Goal: Information Seeking & Learning: Learn about a topic

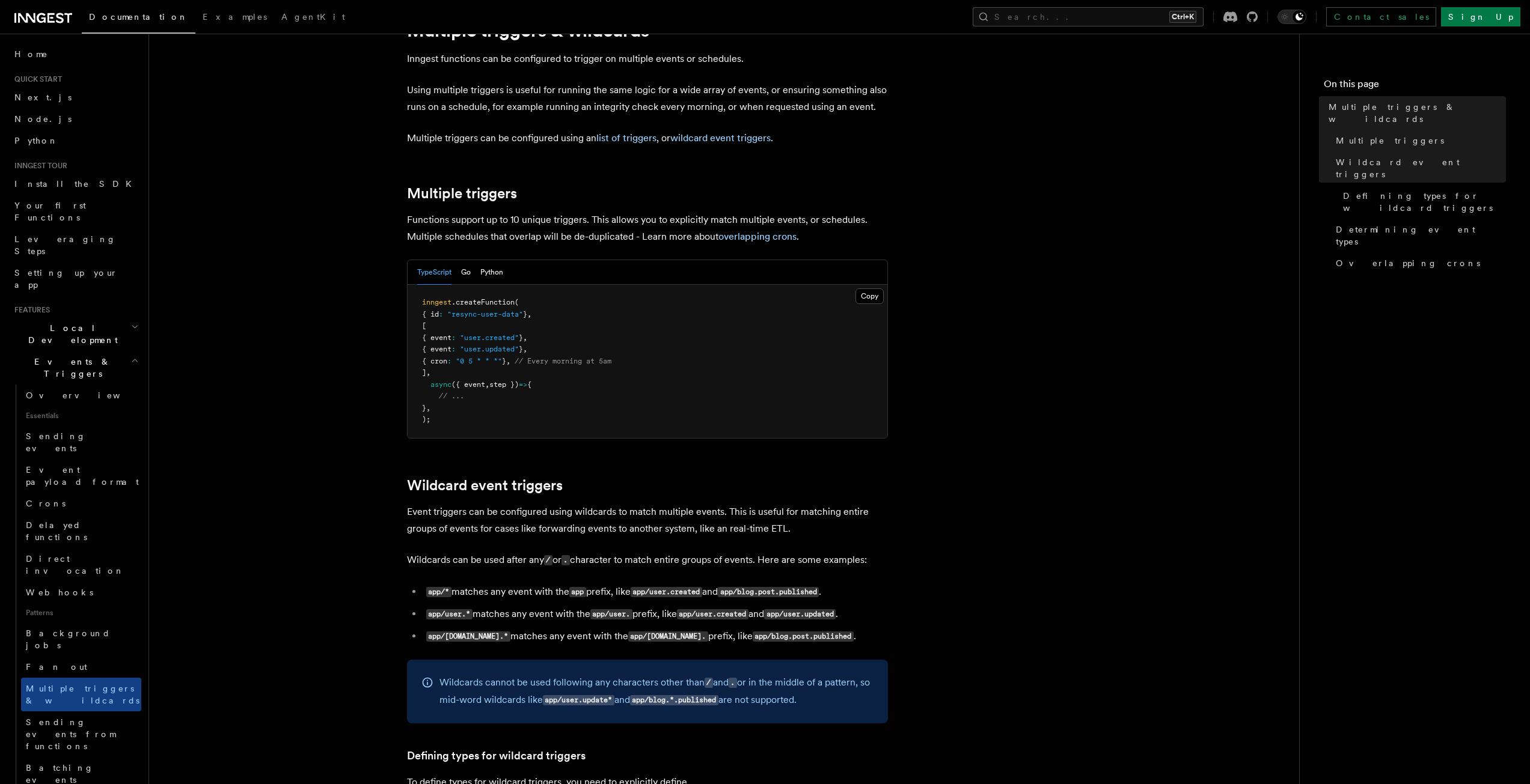
scroll to position [120, 0]
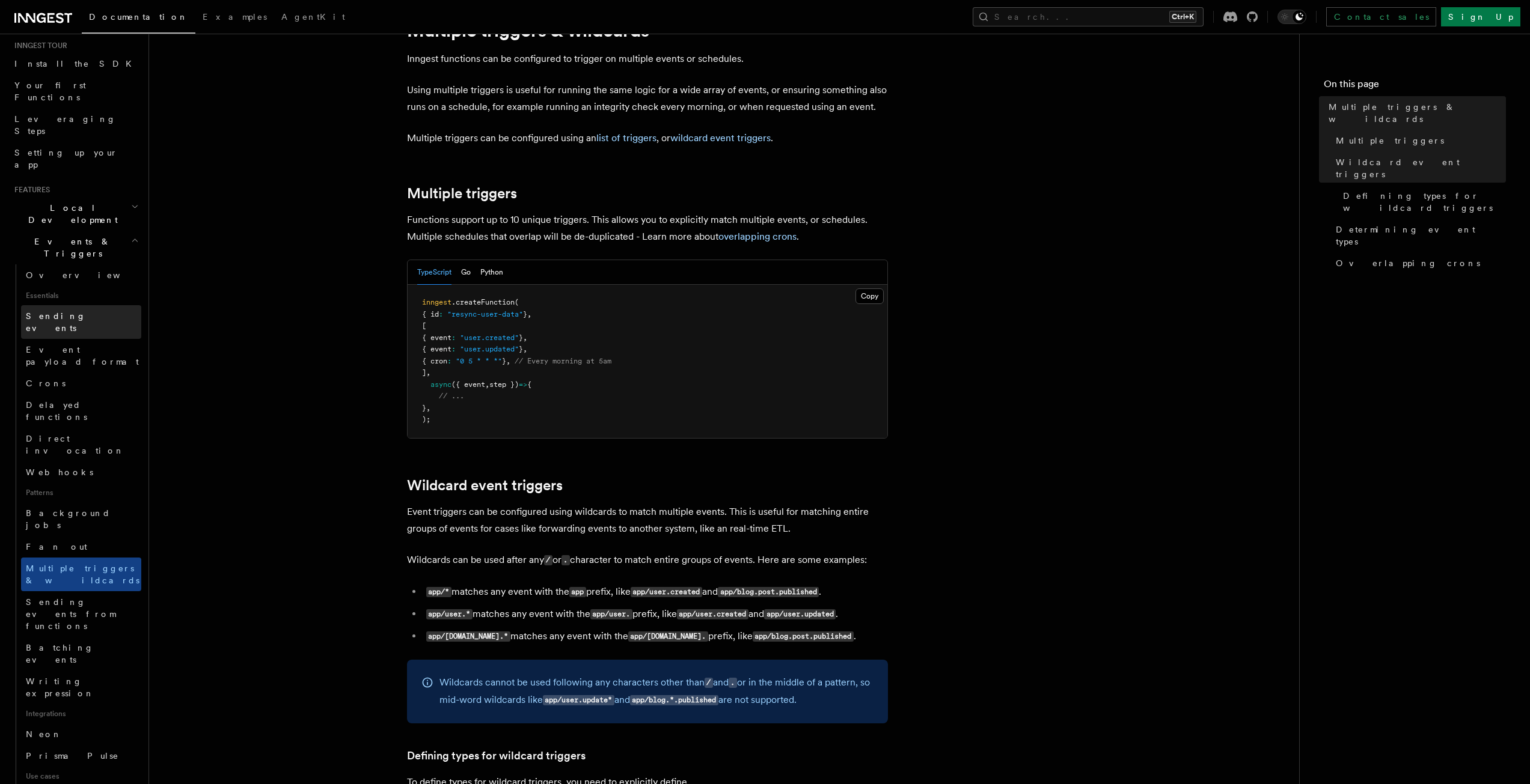
click at [56, 311] on span "Sending events" at bounding box center [55, 322] width 60 height 22
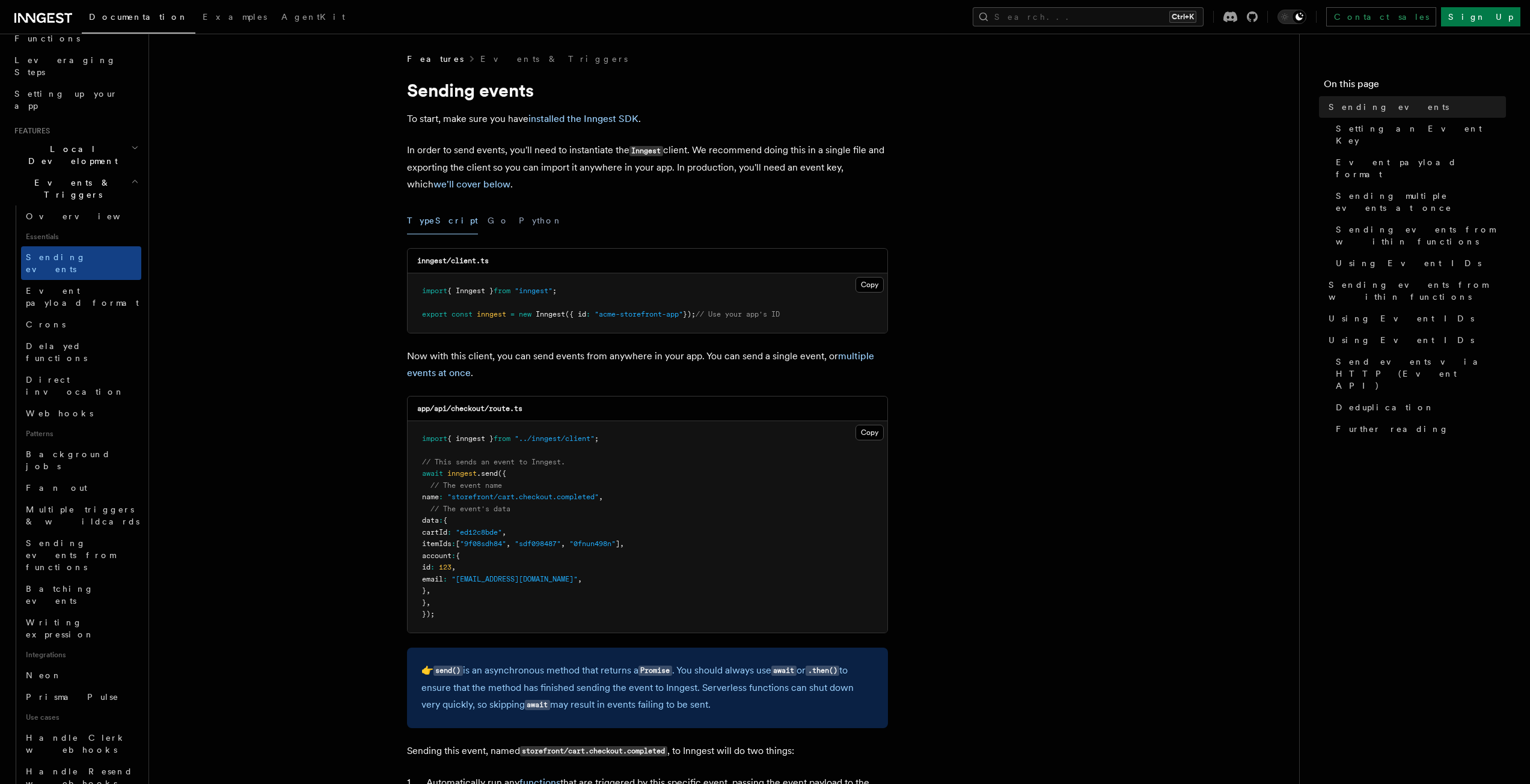
scroll to position [180, 0]
click at [60, 732] on span "Handle Clerk webhooks" at bounding box center [76, 743] width 101 height 22
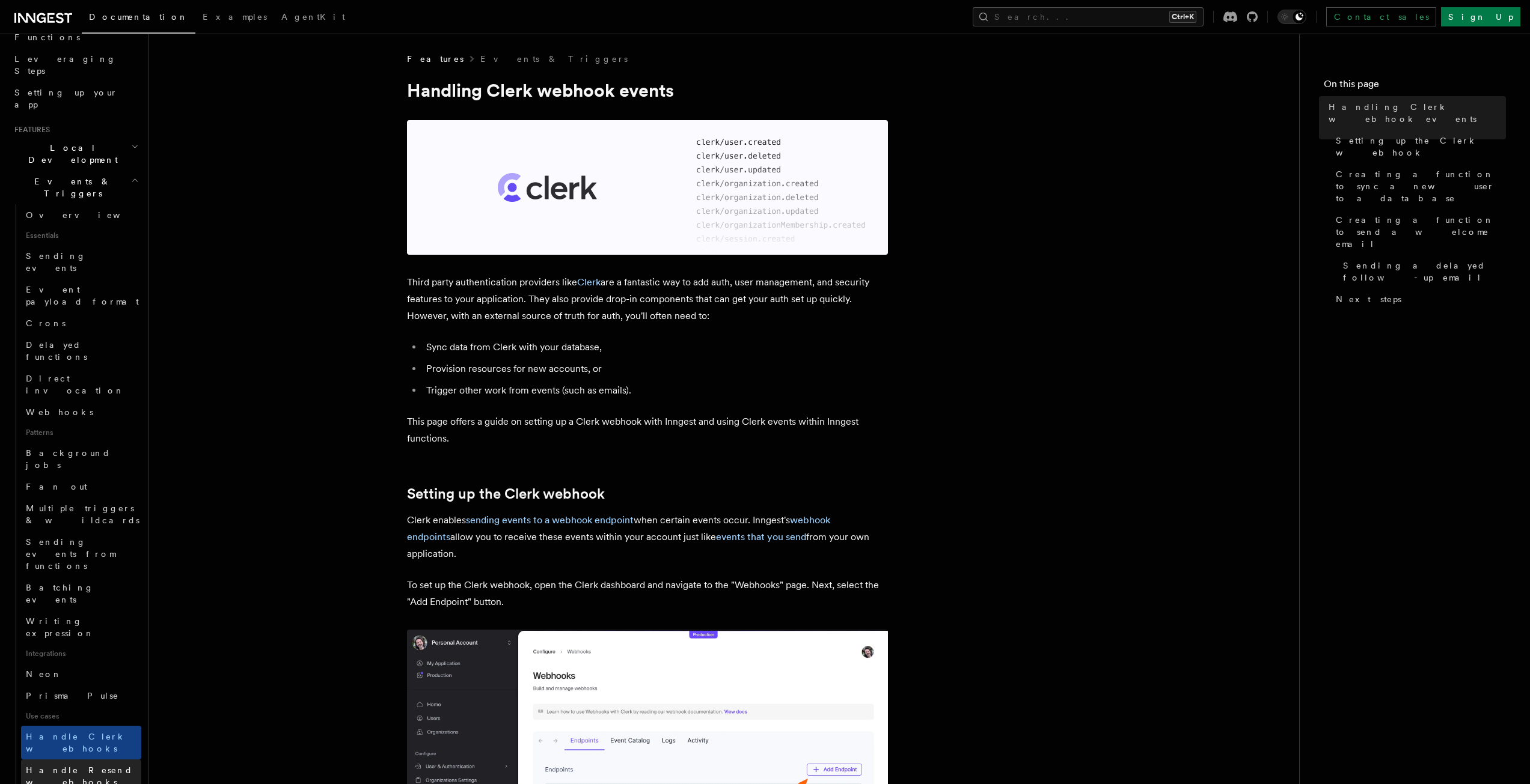
click at [58, 760] on link "Handle Resend webhooks" at bounding box center [81, 776] width 120 height 34
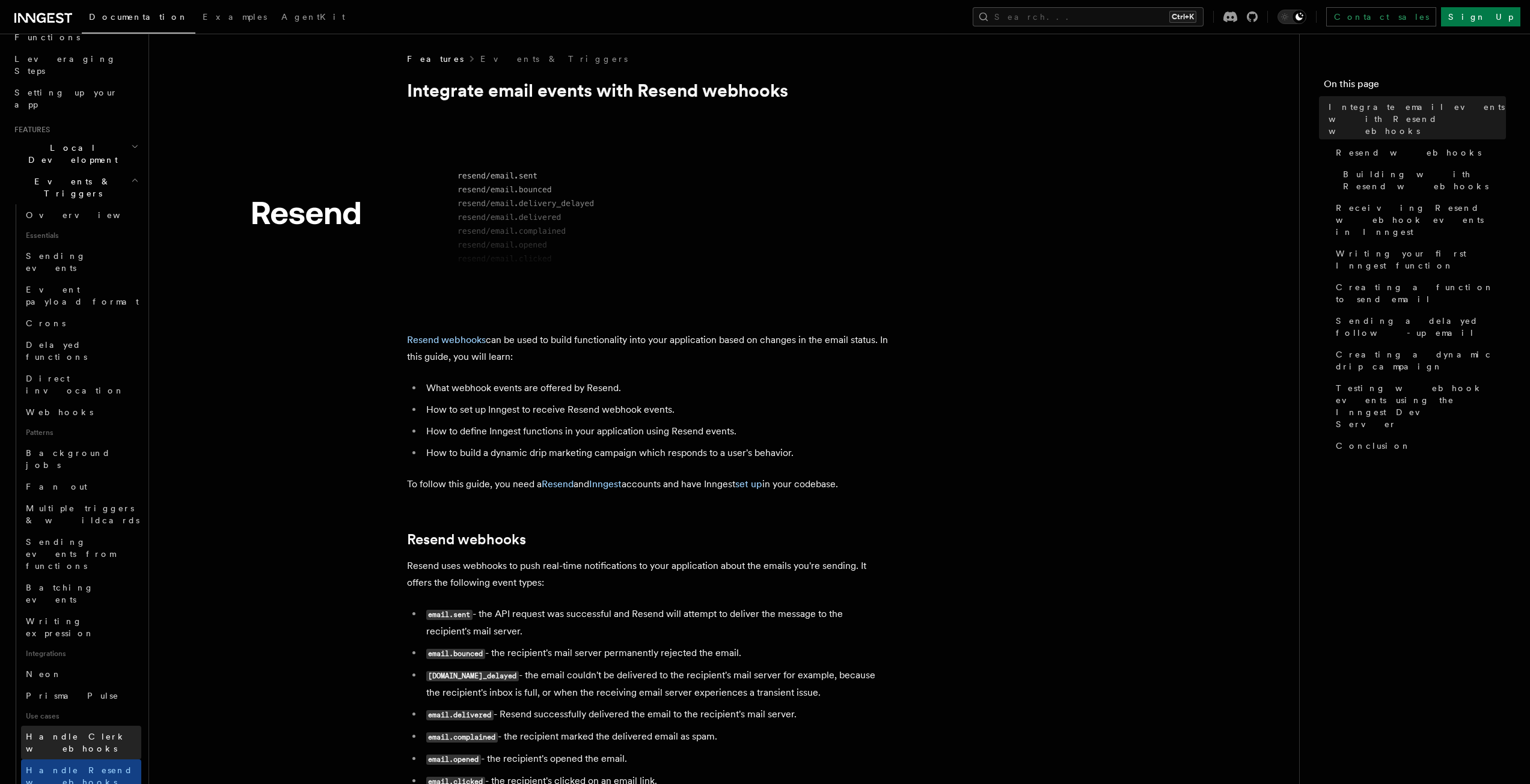
click at [95, 732] on span "Handle Clerk webhooks" at bounding box center [76, 743] width 101 height 22
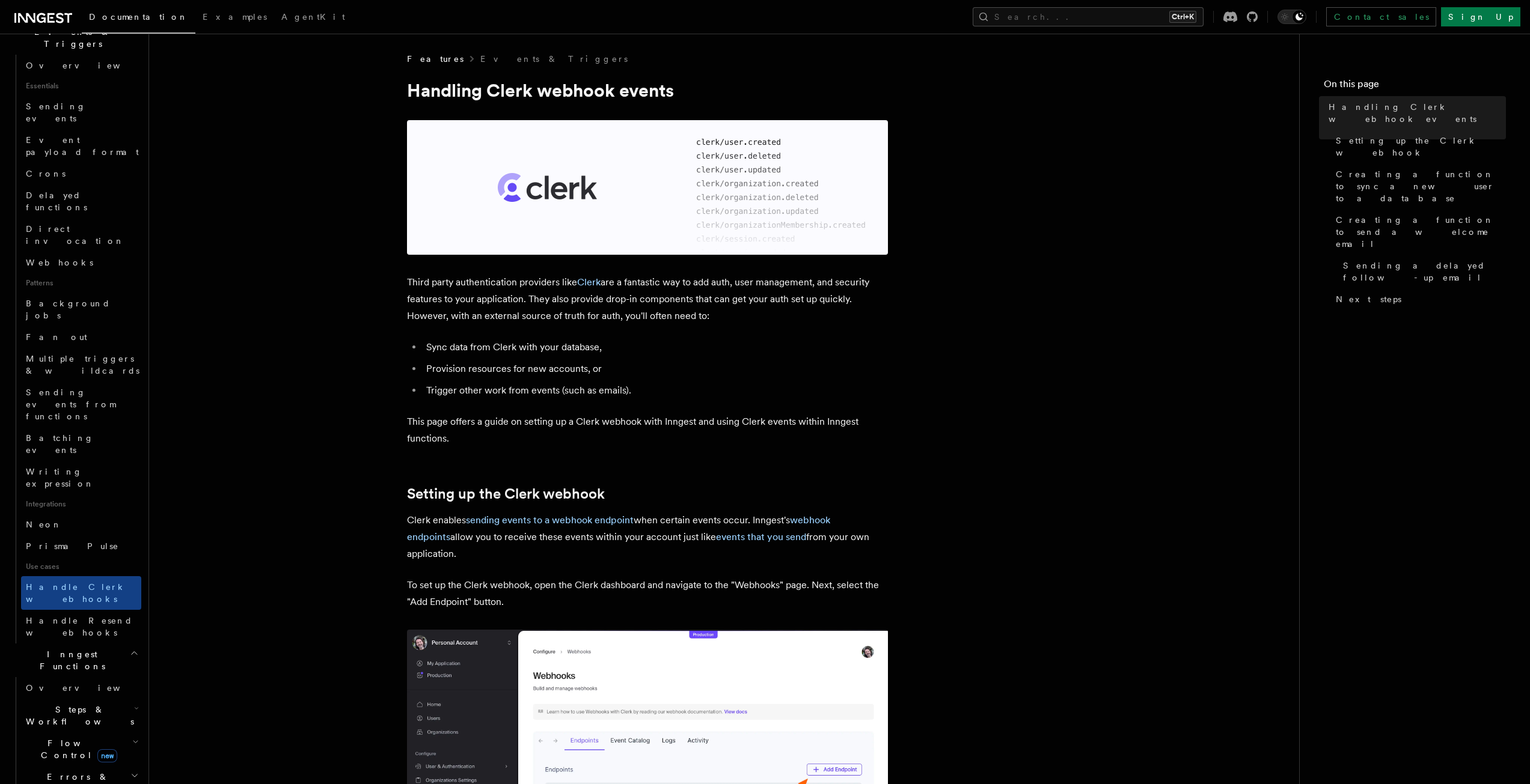
scroll to position [361, 0]
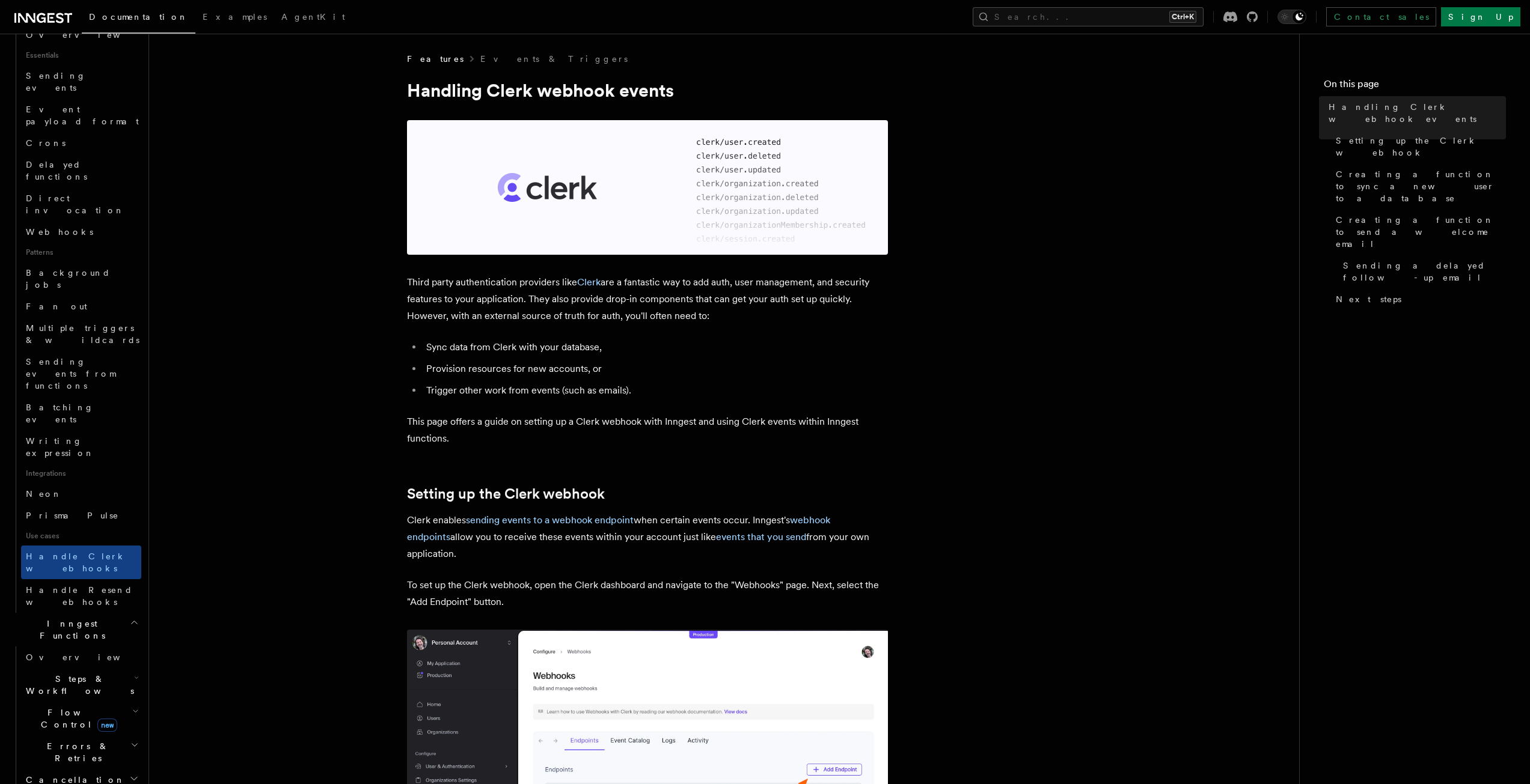
click at [134, 673] on icon "button" at bounding box center [136, 678] width 5 height 10
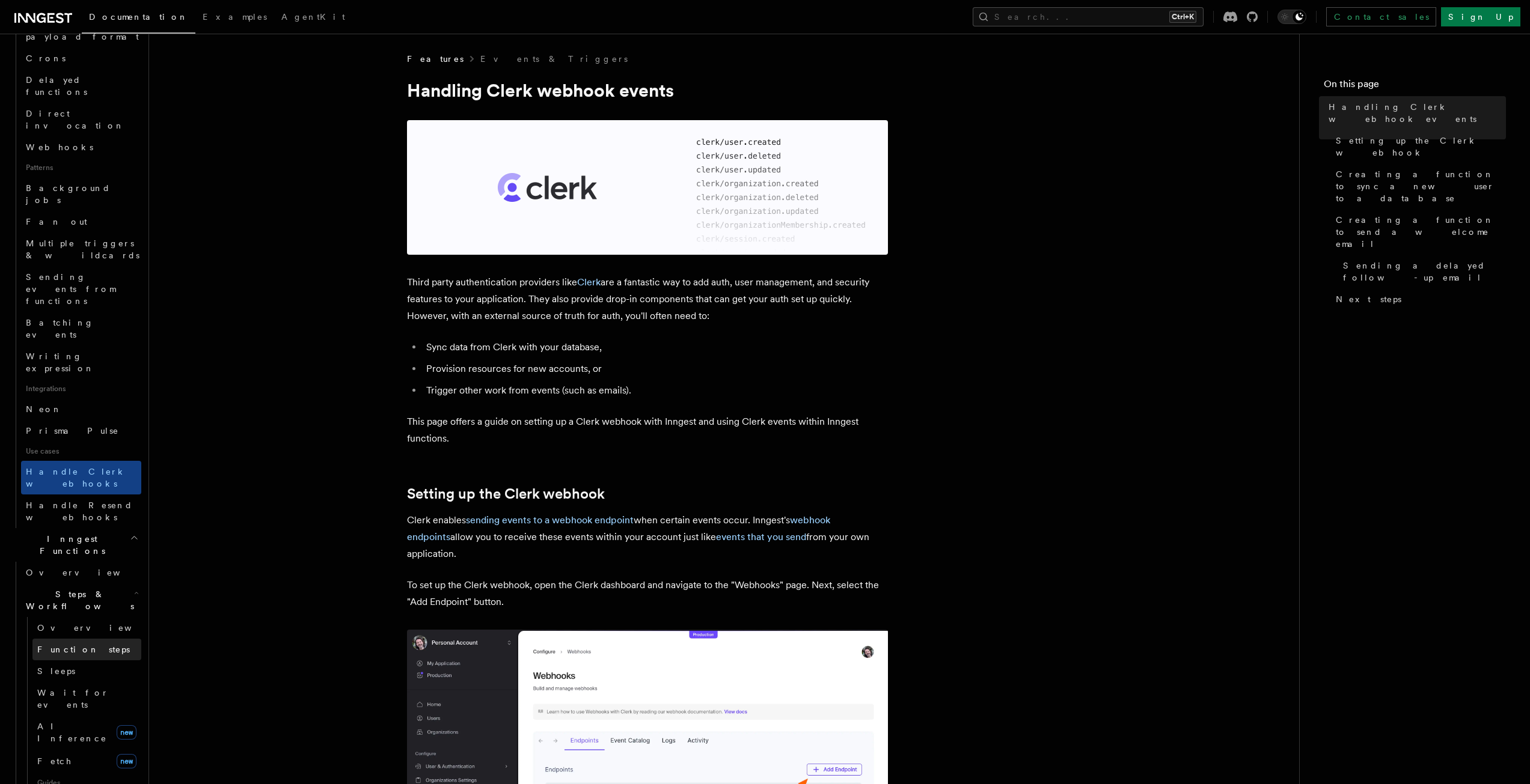
scroll to position [481, 0]
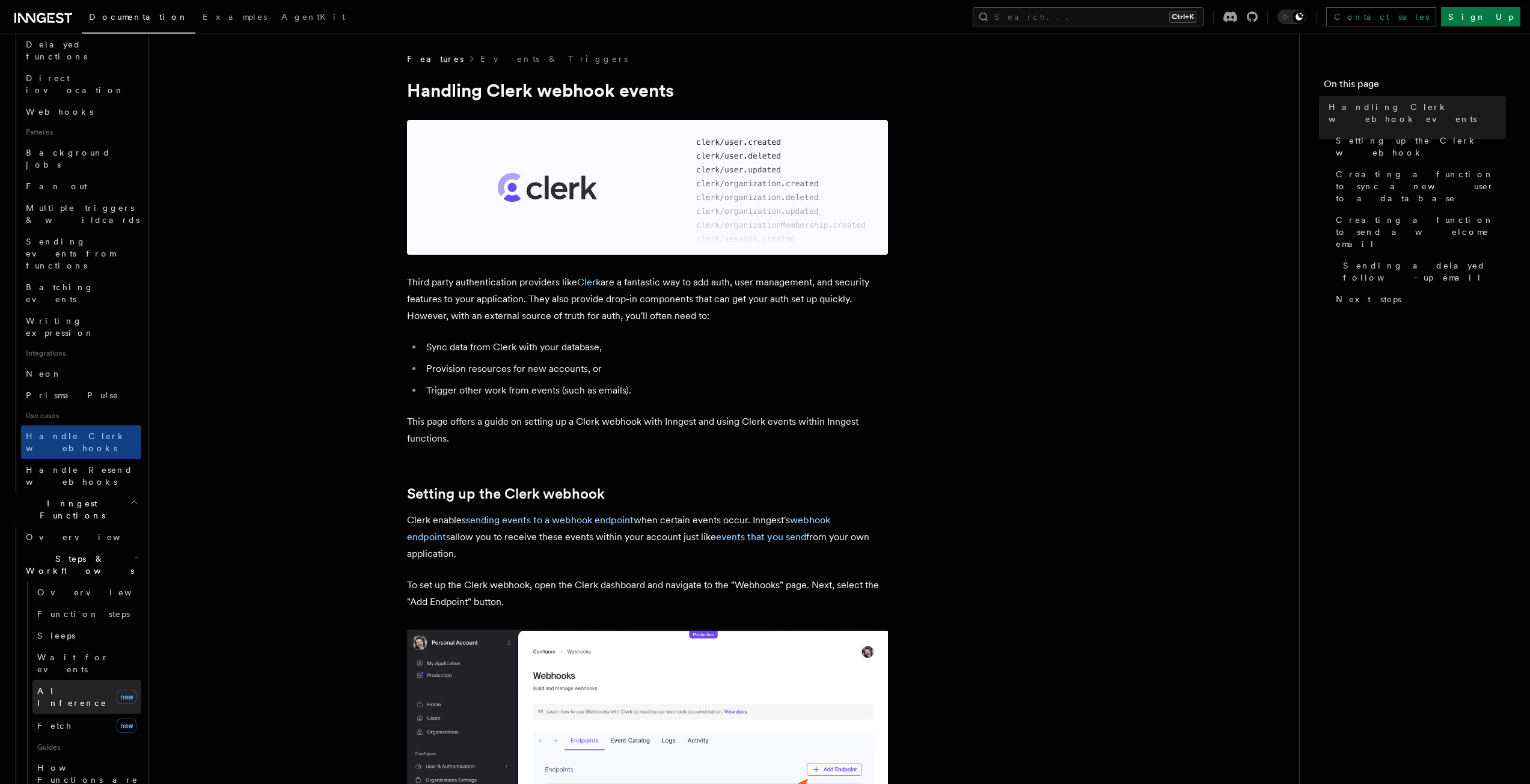
click at [73, 686] on span "AI Inference" at bounding box center [72, 697] width 70 height 22
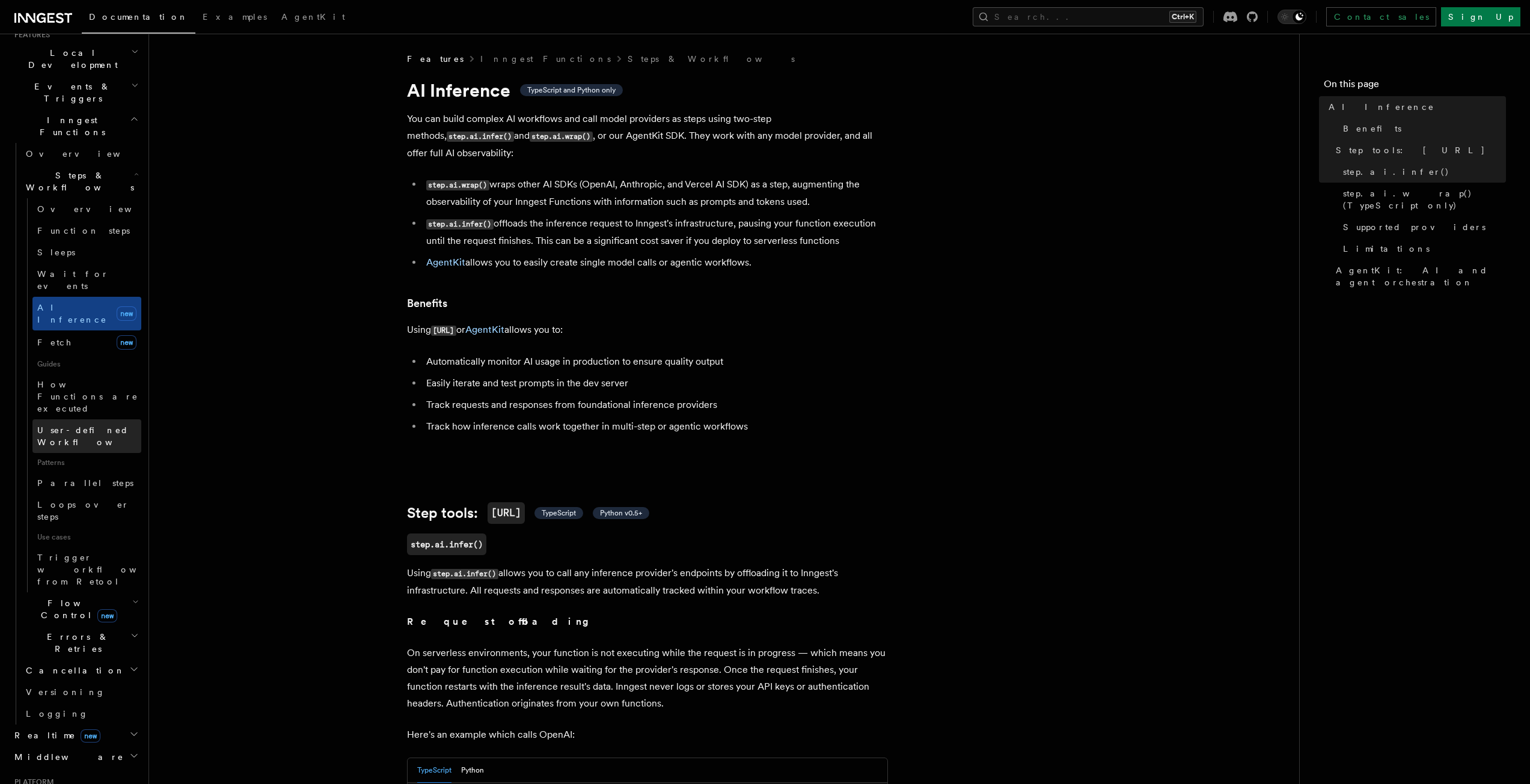
scroll to position [241, 0]
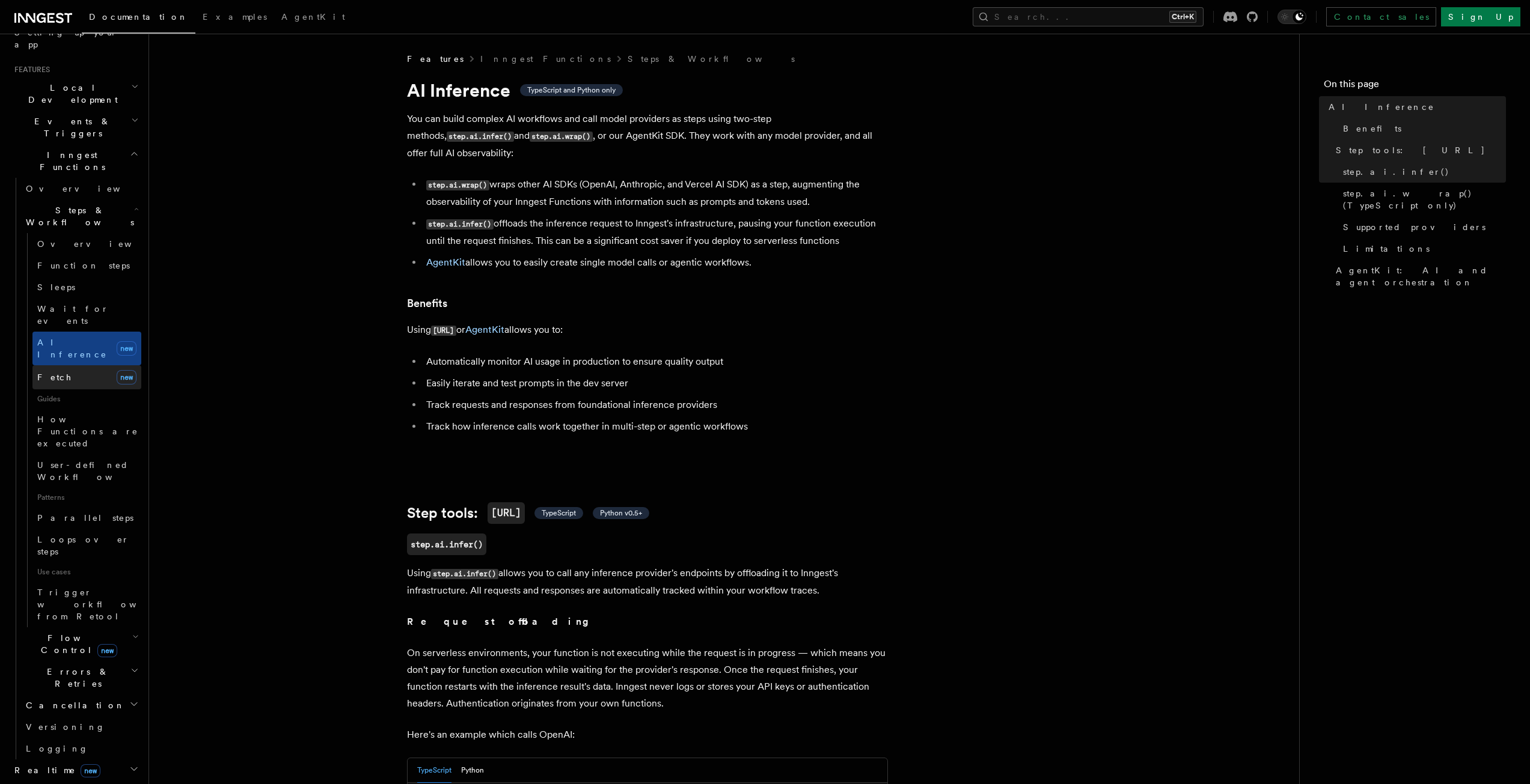
click at [51, 373] on span "Fetch" at bounding box center [55, 377] width 35 height 10
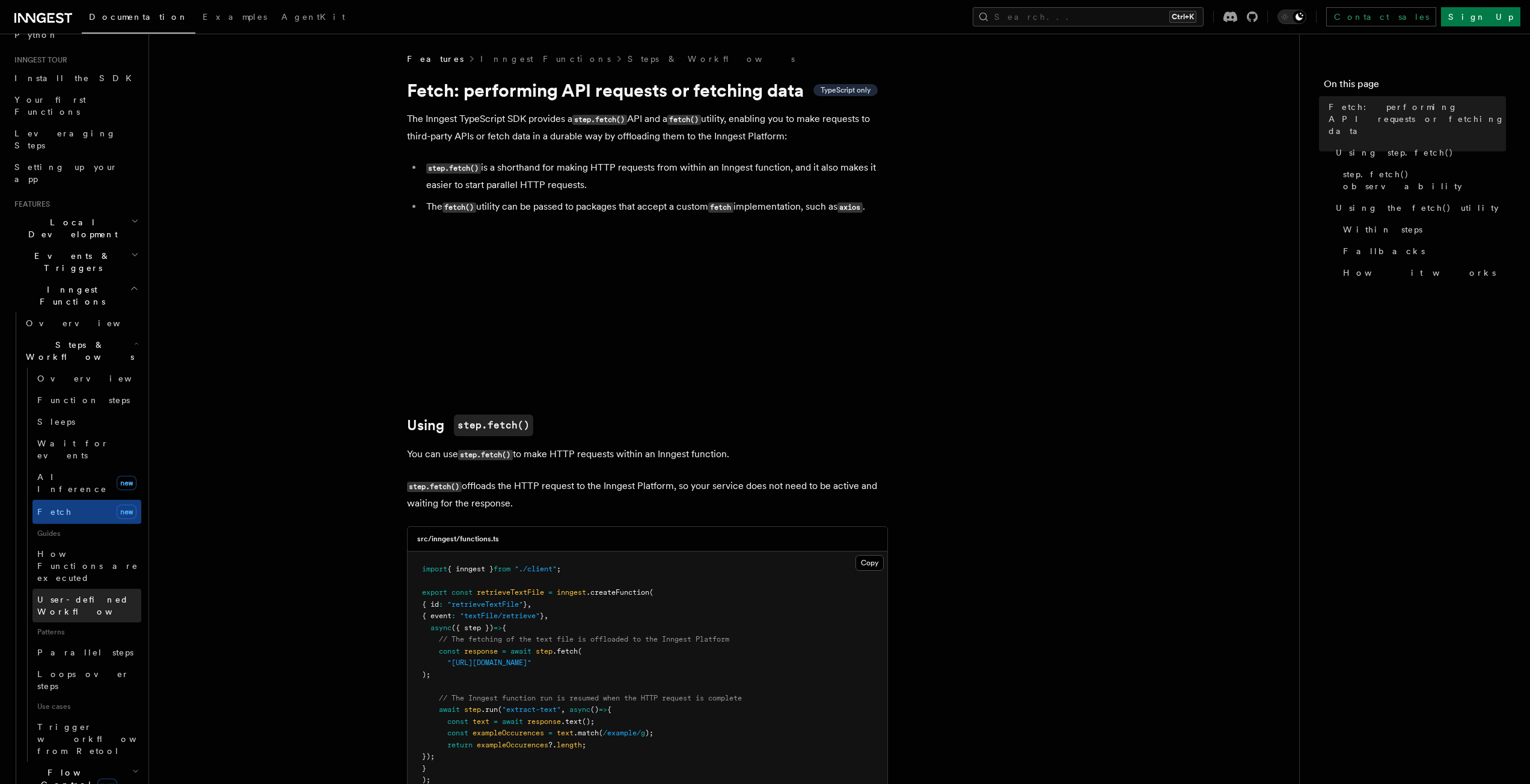
scroll to position [60, 0]
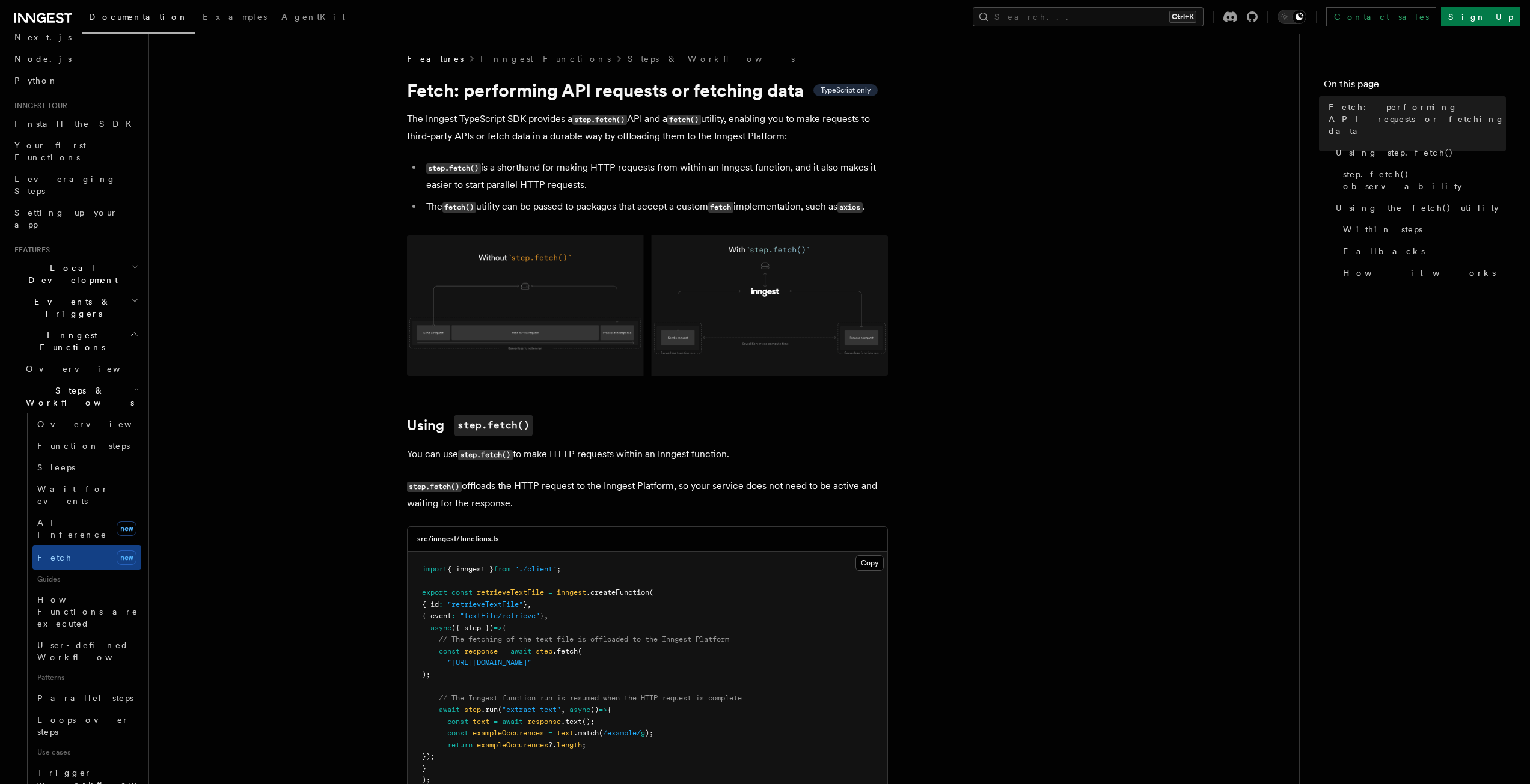
click at [119, 380] on h2 "Steps & Workflows" at bounding box center [81, 396] width 120 height 34
click at [130, 329] on icon "button" at bounding box center [135, 334] width 9 height 10
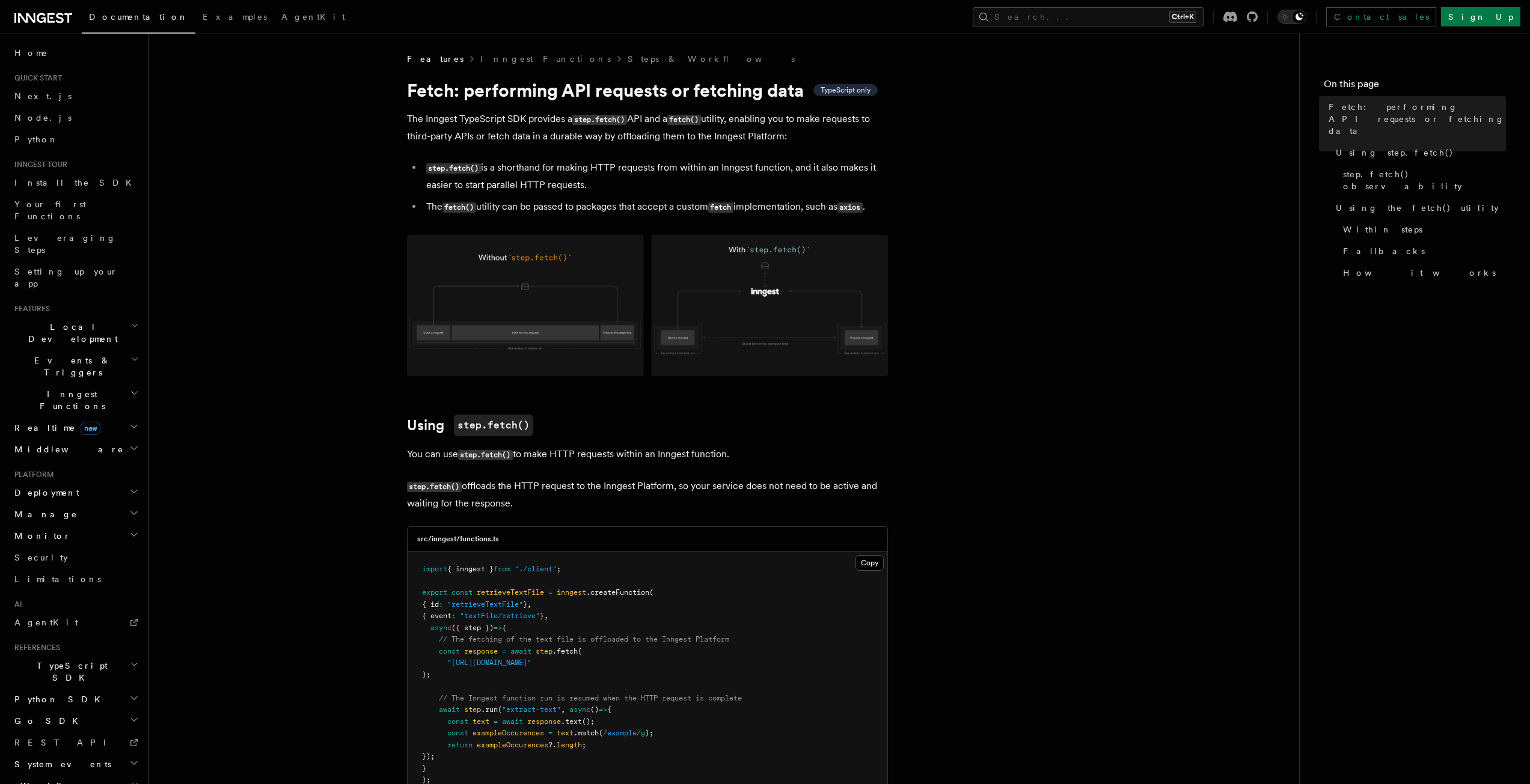
scroll to position [0, 0]
